Goal: Transaction & Acquisition: Download file/media

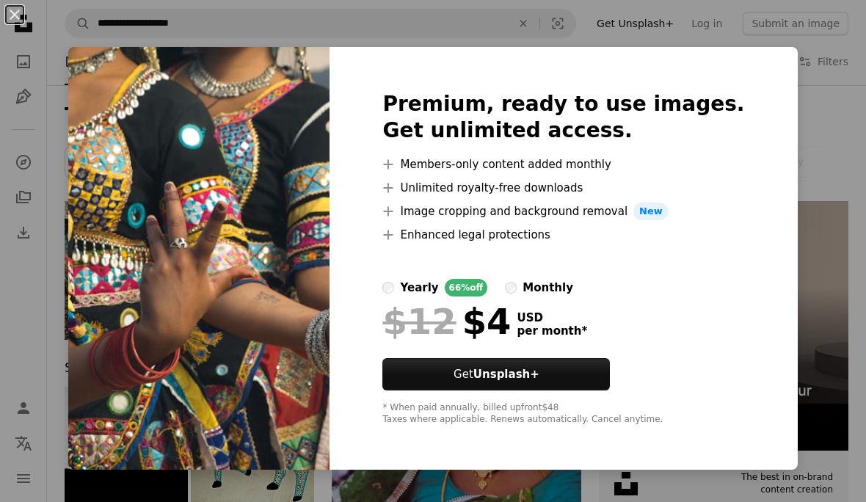
scroll to position [18, 0]
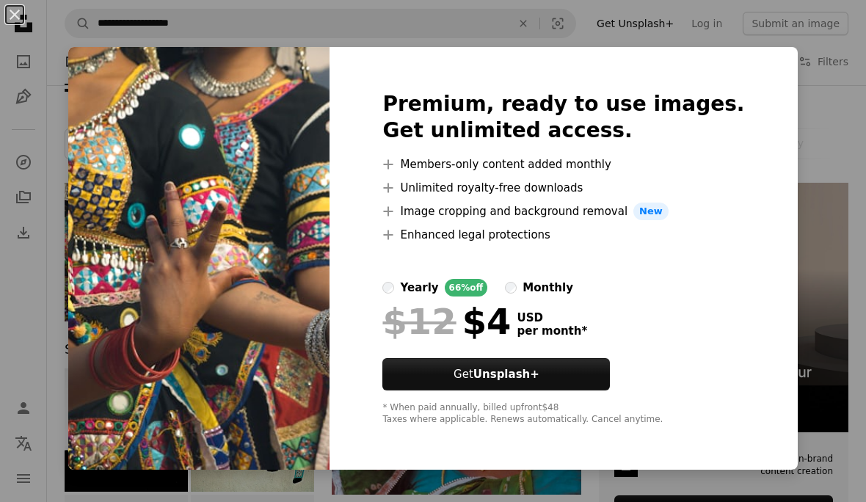
click at [858, 75] on div "An X shape Premium, ready to use images. Get unlimited access. A plus sign Memb…" at bounding box center [433, 251] width 866 height 502
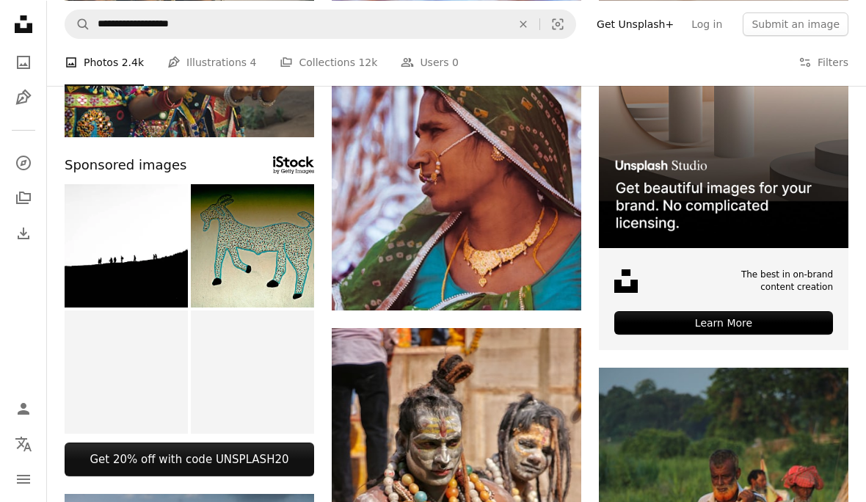
scroll to position [99, 0]
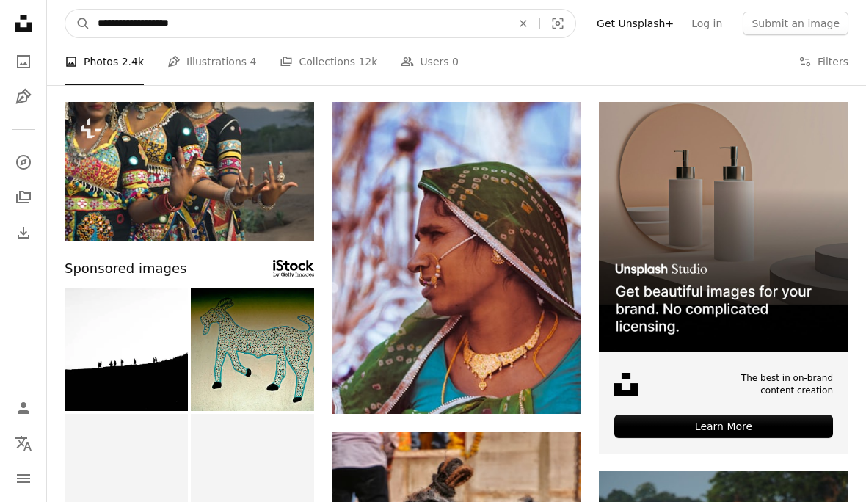
click at [475, 30] on input "**********" at bounding box center [298, 24] width 417 height 28
type input "*"
type input "**********"
click at [78, 23] on button "A magnifying glass" at bounding box center [77, 24] width 25 height 28
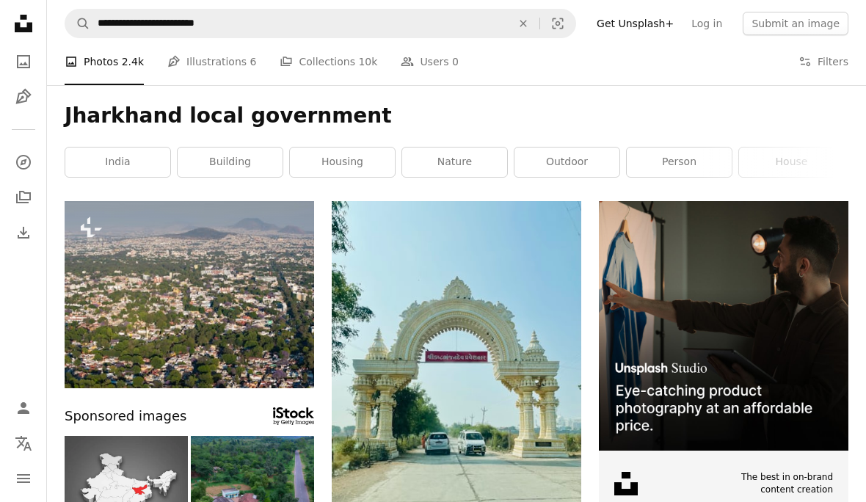
click at [528, 23] on icon "An X shape" at bounding box center [523, 24] width 32 height 12
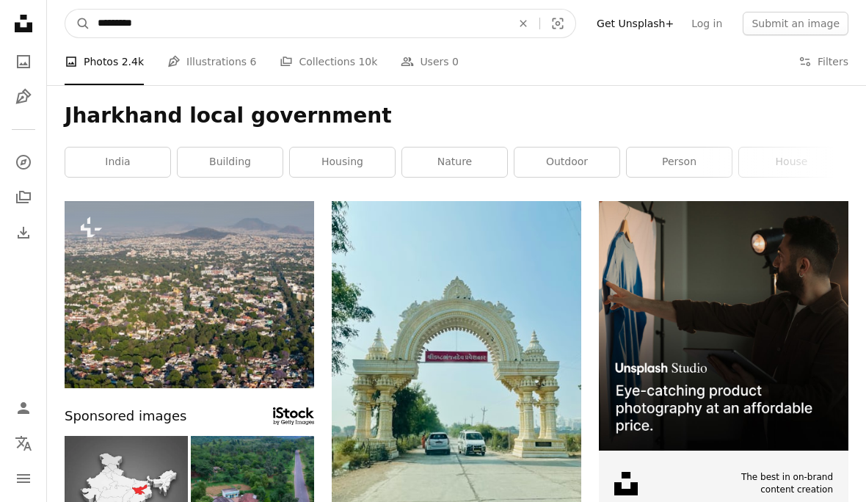
type input "*********"
click at [78, 23] on button "A magnifying glass" at bounding box center [77, 24] width 25 height 28
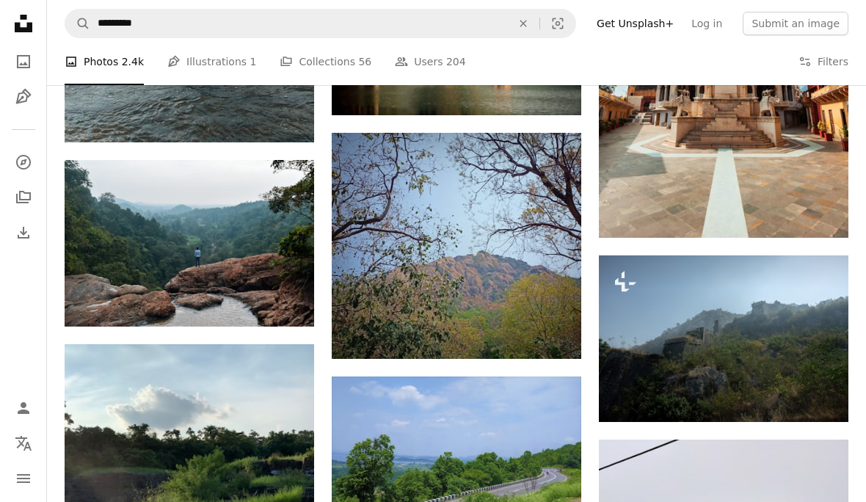
scroll to position [1098, 0]
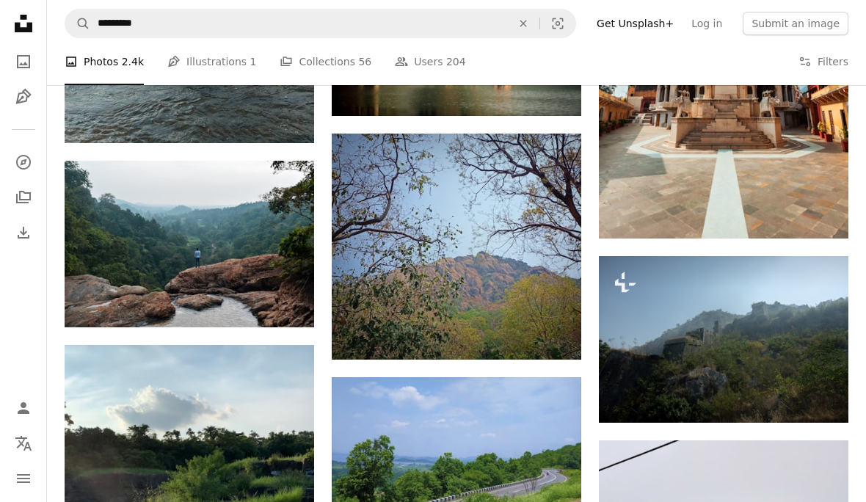
click at [285, 295] on icon "Download" at bounding box center [285, 300] width 10 height 10
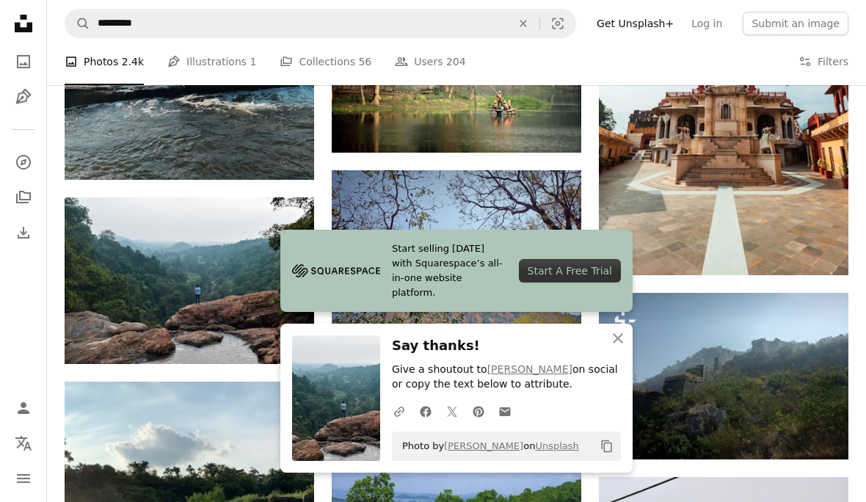
scroll to position [1090, 0]
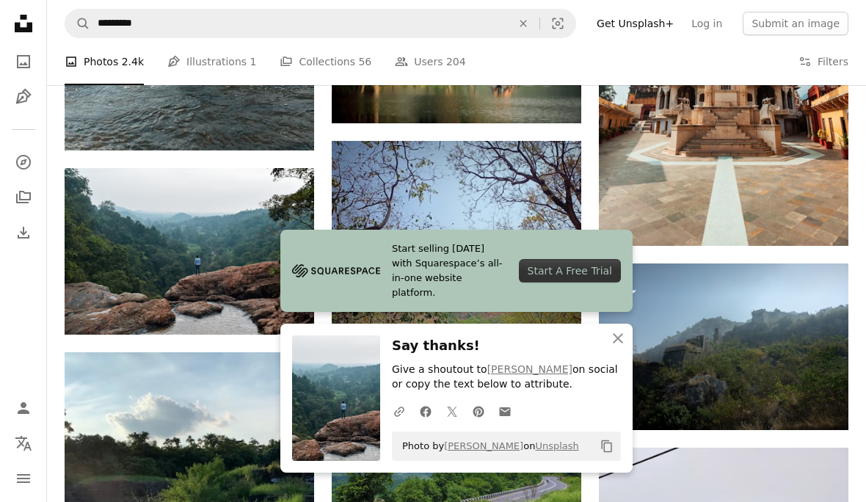
click at [628, 308] on link "Start selling [DATE] with Squarespace’s all-in-one website platform. Start A Fr…" at bounding box center [456, 271] width 352 height 82
click at [621, 307] on link "Start selling [DATE] with Squarespace’s all-in-one website platform. Start A Fr…" at bounding box center [456, 271] width 352 height 82
click at [623, 312] on link "Start selling [DATE] with Squarespace’s all-in-one website platform. Start A Fr…" at bounding box center [456, 271] width 352 height 82
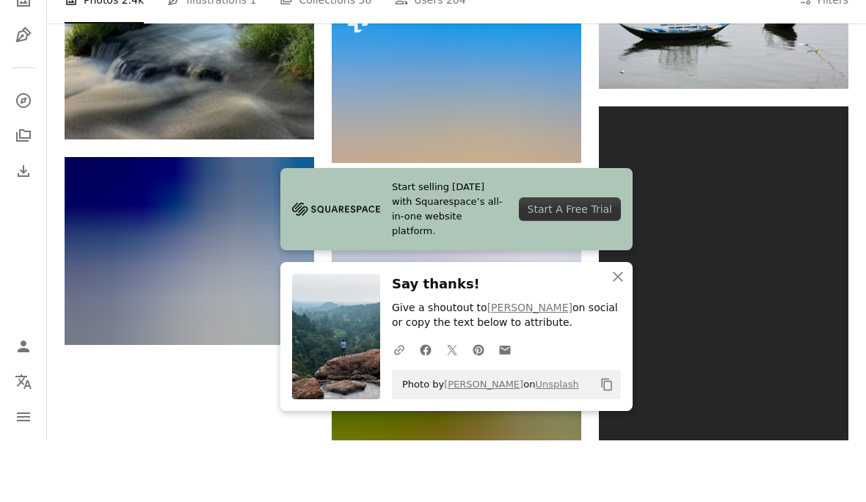
scroll to position [1583, 0]
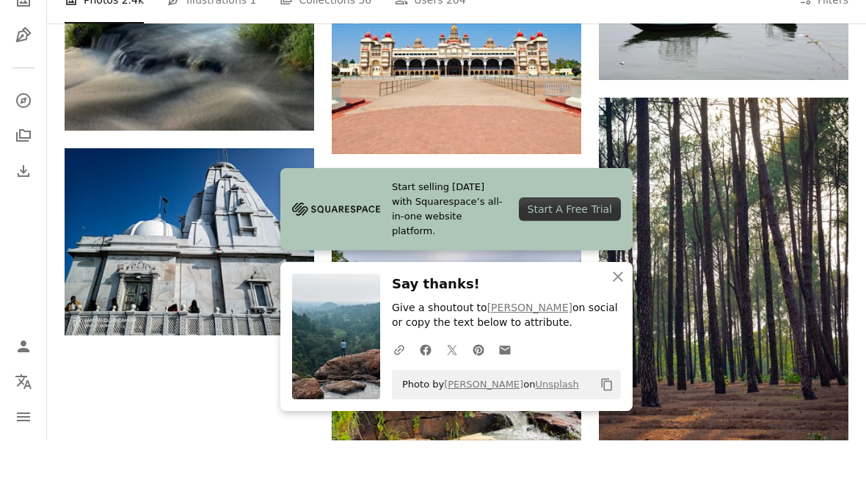
click at [628, 335] on button "An X shape Close" at bounding box center [617, 338] width 29 height 29
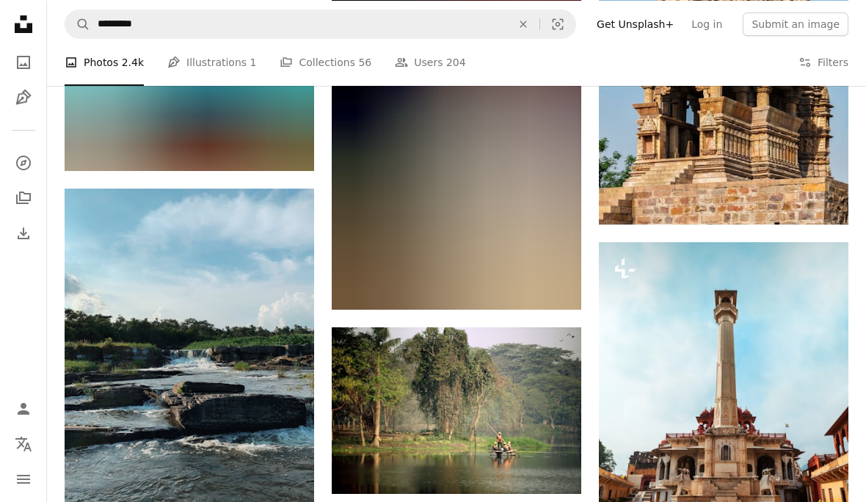
scroll to position [701, 0]
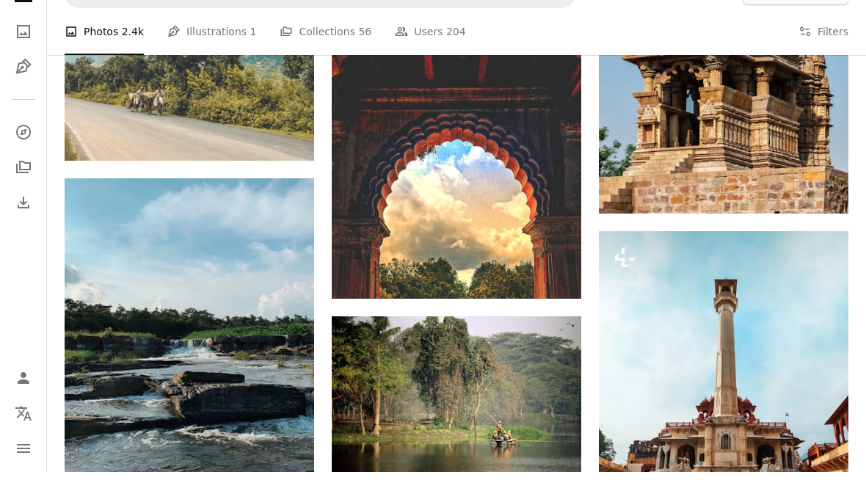
click at [285, 229] on icon "A plus sign" at bounding box center [285, 235] width 12 height 12
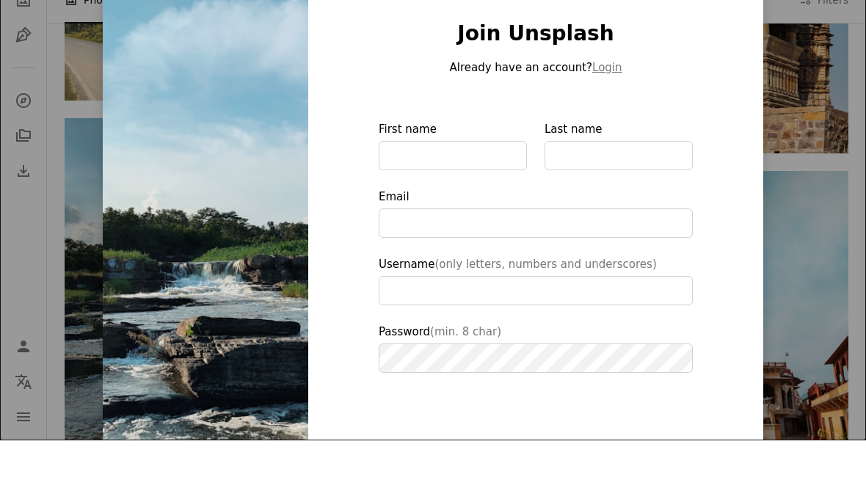
click at [797, 199] on div "An X shape Join Unsplash Already have an account? Login First name Last name Em…" at bounding box center [433, 251] width 866 height 502
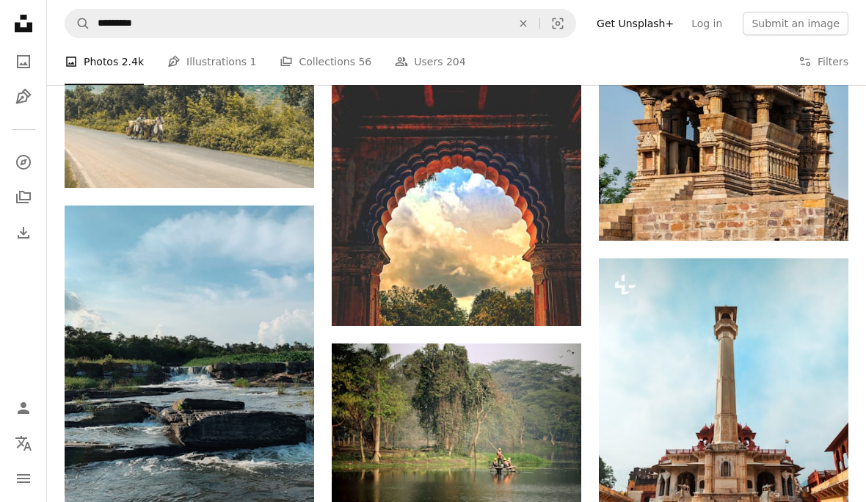
scroll to position [701, 0]
